Goal: Browse casually

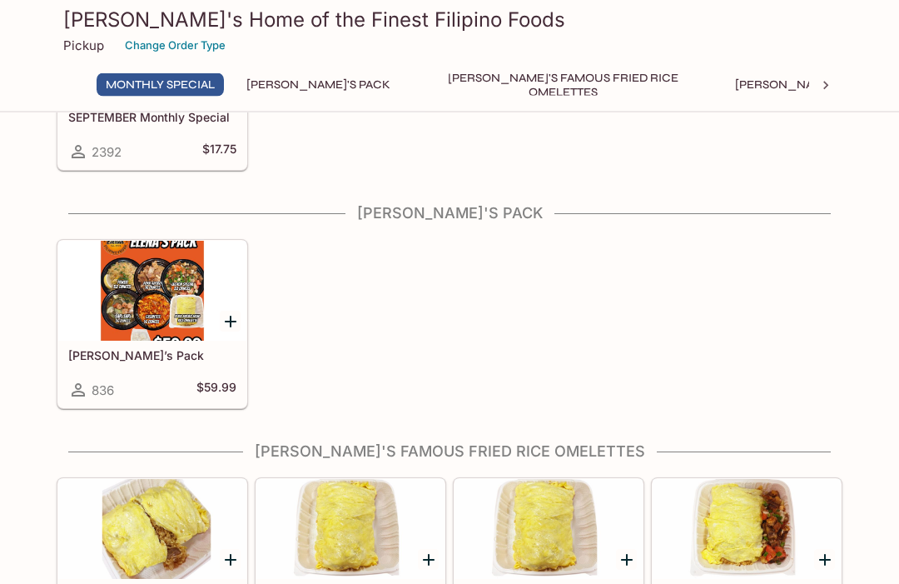
scroll to position [172, 0]
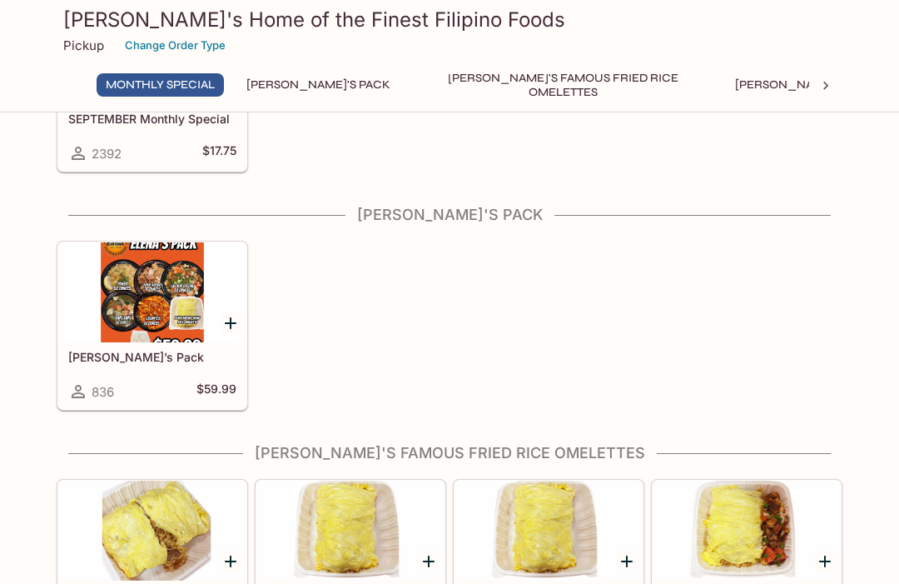
click at [141, 306] on div at bounding box center [152, 292] width 188 height 100
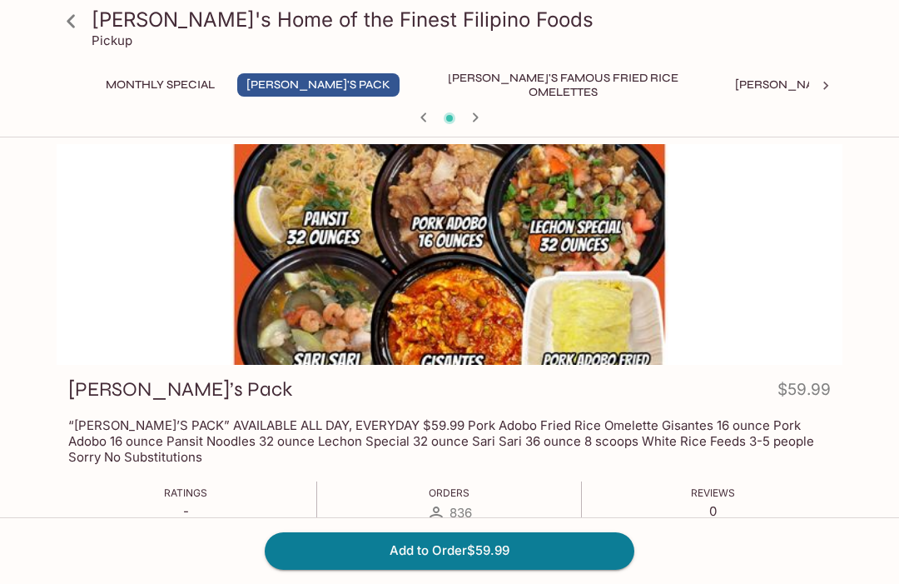
click at [72, 15] on icon at bounding box center [71, 21] width 29 height 29
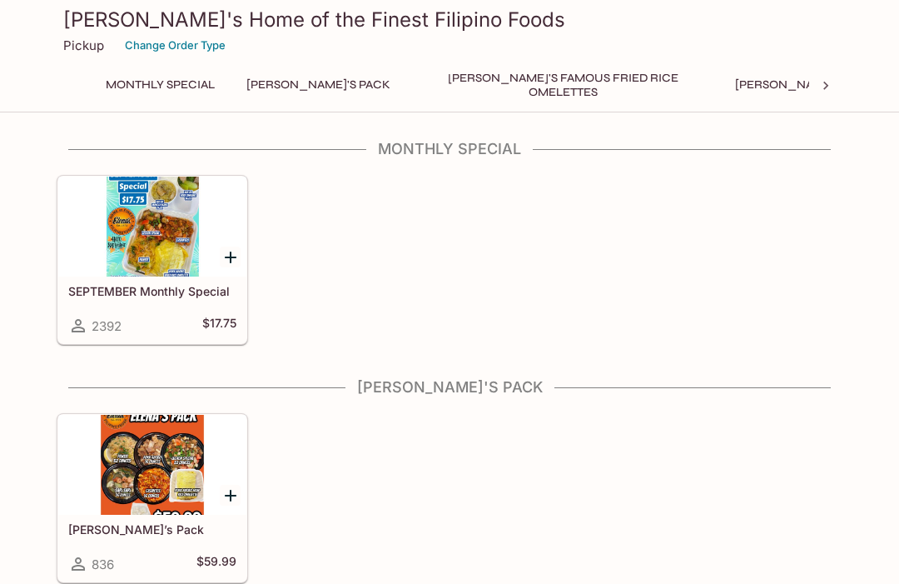
click at [122, 262] on div at bounding box center [152, 226] width 188 height 100
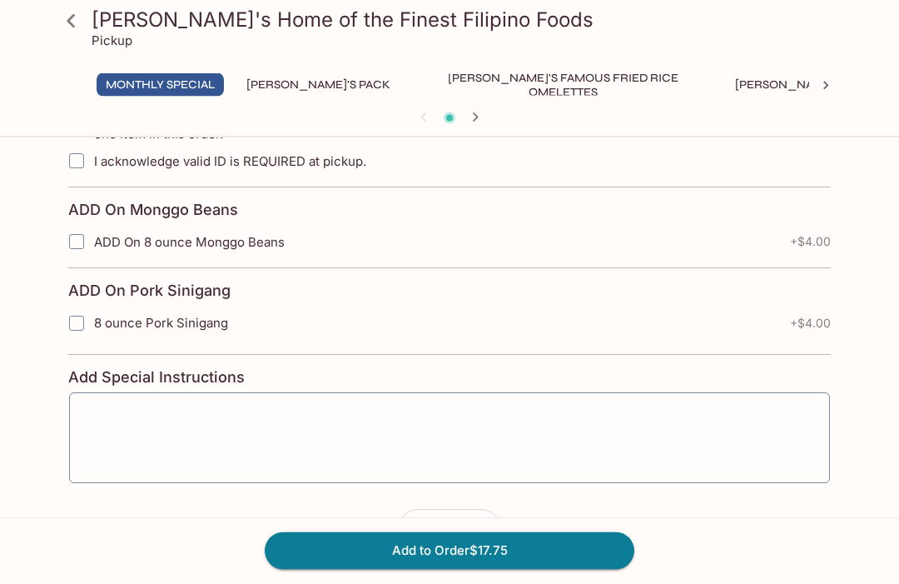
scroll to position [461, 0]
click at [83, 19] on icon at bounding box center [71, 21] width 29 height 29
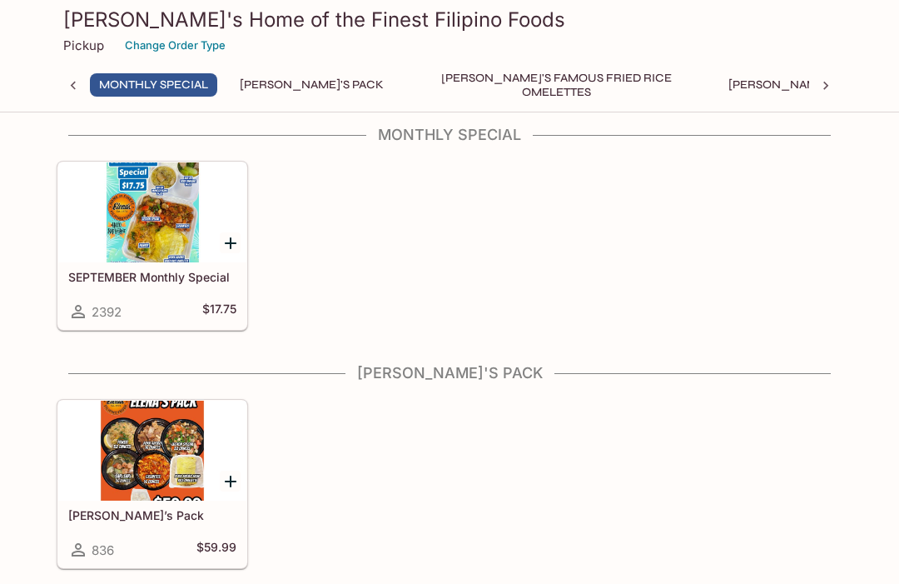
click at [181, 461] on div at bounding box center [152, 450] width 188 height 100
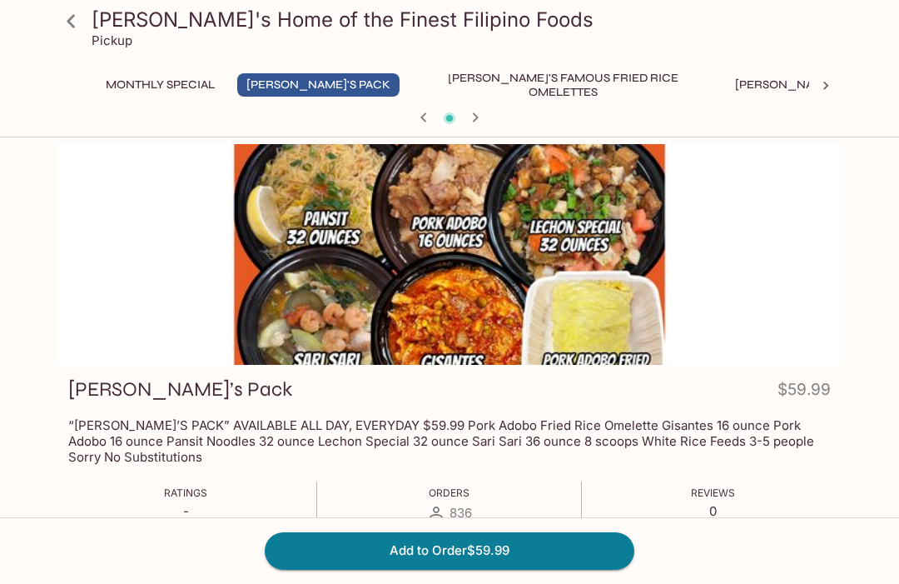
click at [68, 22] on icon at bounding box center [71, 20] width 8 height 13
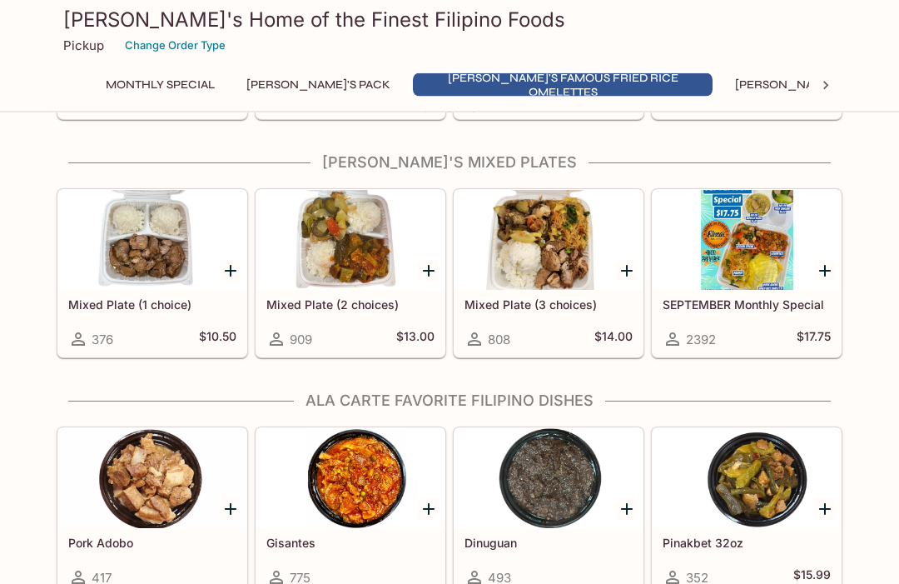
scroll to position [880, 0]
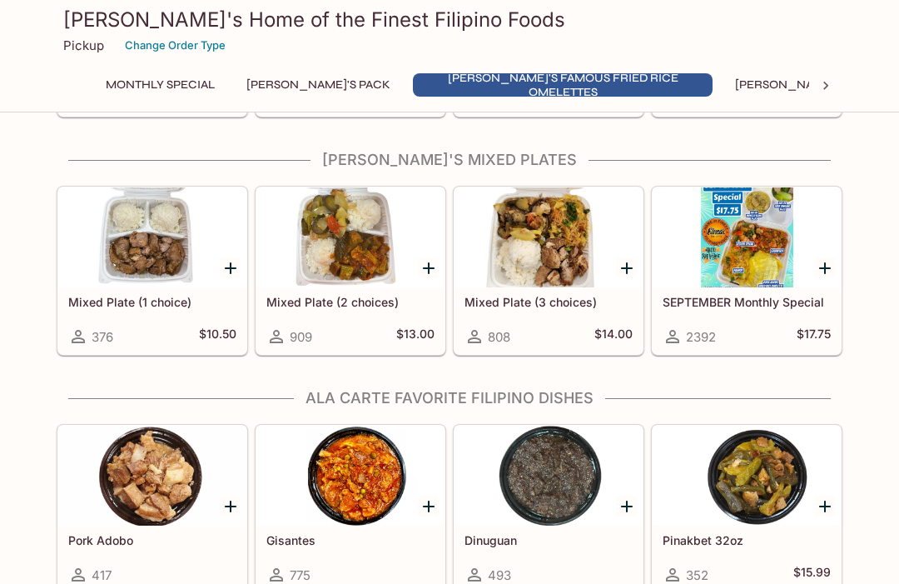
click at [753, 285] on div at bounding box center [747, 237] width 188 height 100
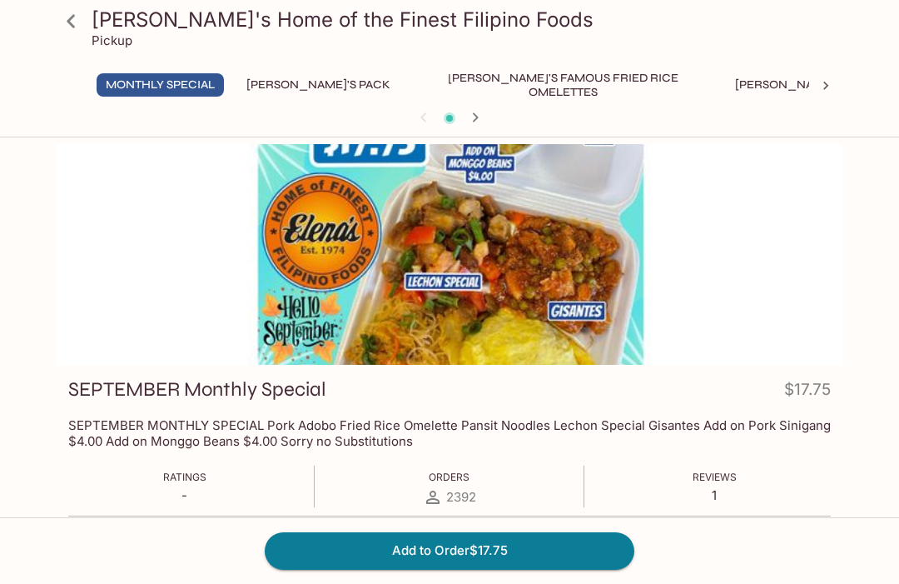
click at [807, 229] on div at bounding box center [450, 254] width 786 height 221
click at [52, 27] on link at bounding box center [71, 21] width 42 height 42
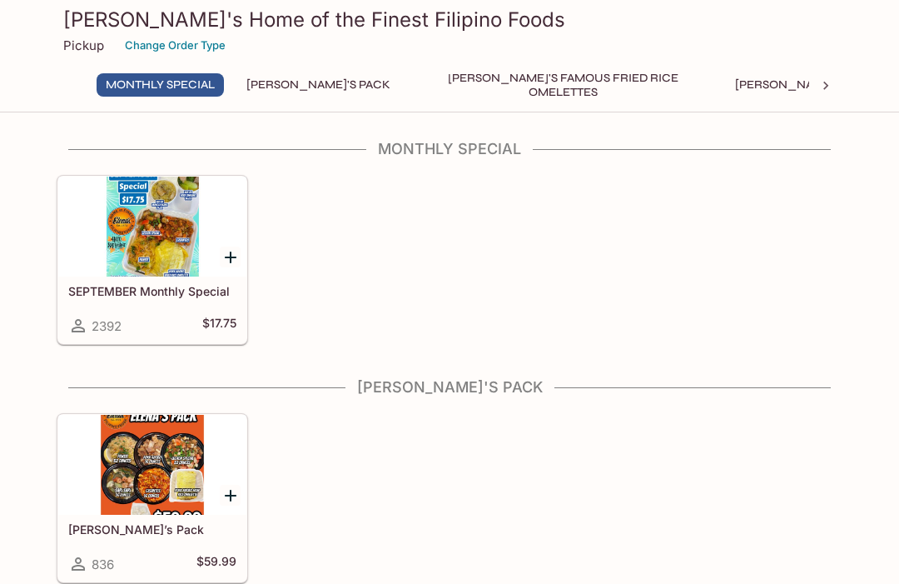
click at [75, 52] on p "Pickup" at bounding box center [83, 45] width 41 height 16
click at [87, 46] on p "Pickup" at bounding box center [83, 45] width 41 height 16
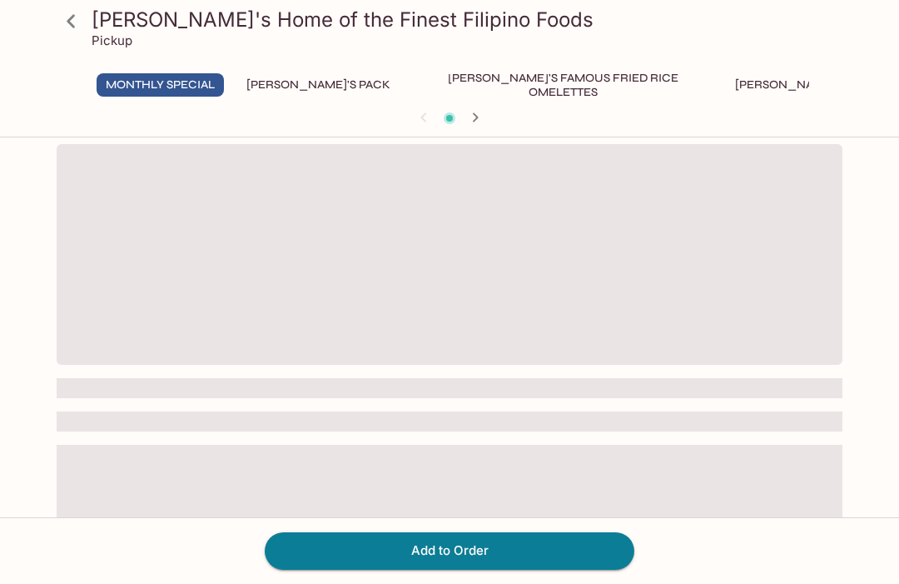
scroll to position [56, 0]
